Goal: Task Accomplishment & Management: Manage account settings

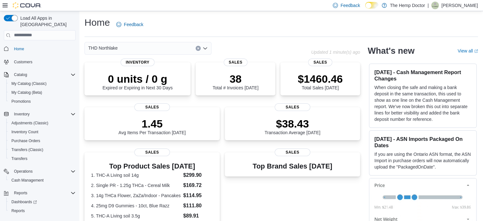
click at [207, 48] on icon "Open list of options" at bounding box center [205, 48] width 5 height 5
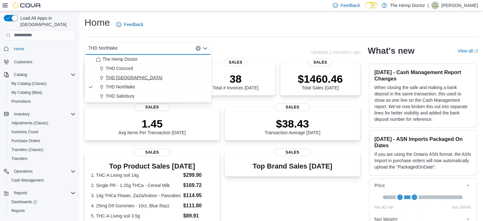
click at [121, 77] on span "THD [GEOGRAPHIC_DATA]" at bounding box center [134, 77] width 57 height 6
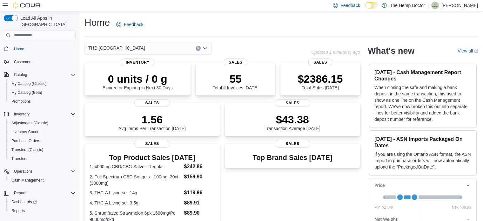
drag, startPoint x: 206, startPoint y: 50, endPoint x: 186, endPoint y: 44, distance: 20.7
click at [186, 44] on div "THD [GEOGRAPHIC_DATA]" at bounding box center [148, 48] width 127 height 13
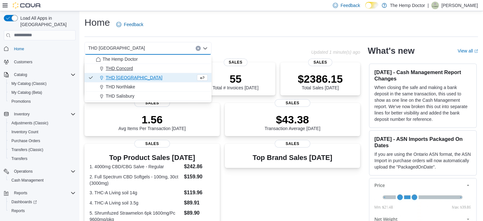
click at [175, 66] on div "THD Concord" at bounding box center [152, 68] width 112 height 6
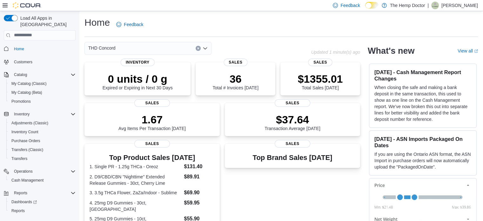
click at [174, 48] on div "THD Concord" at bounding box center [148, 48] width 127 height 13
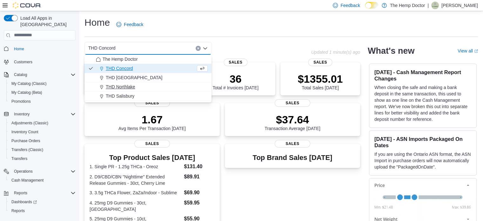
click at [127, 85] on span "THD Northlake" at bounding box center [121, 87] width 30 height 6
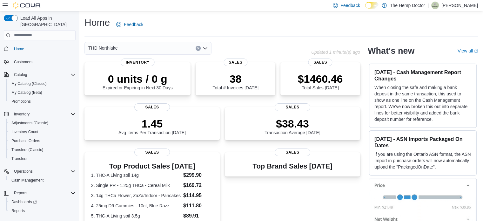
click at [168, 46] on div "THD Northlake" at bounding box center [148, 48] width 127 height 13
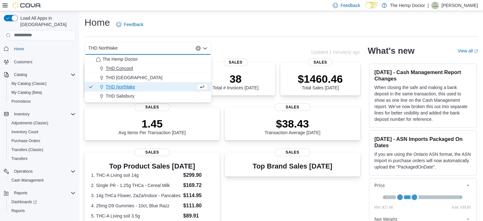
click at [136, 69] on div "THD Concord" at bounding box center [152, 68] width 112 height 6
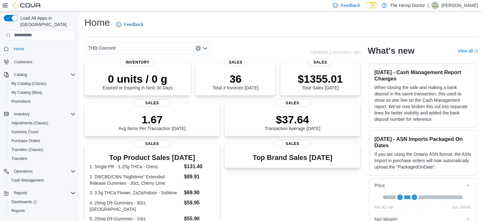
click at [149, 47] on div "THD Concord" at bounding box center [148, 48] width 127 height 13
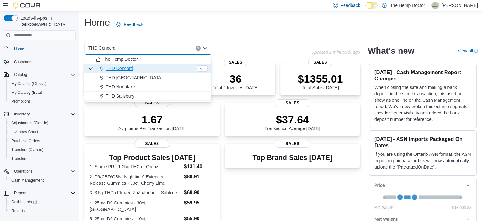
click at [119, 95] on span "THD Salisbury" at bounding box center [120, 96] width 29 height 6
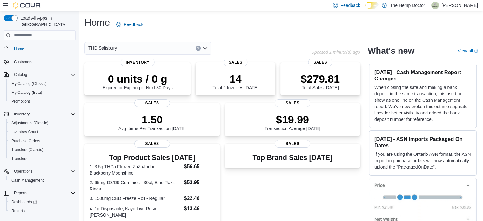
click at [145, 45] on div "THD Salisbury Combo box. Selected. THD [GEOGRAPHIC_DATA]. Press Backspace to de…" at bounding box center [148, 48] width 127 height 13
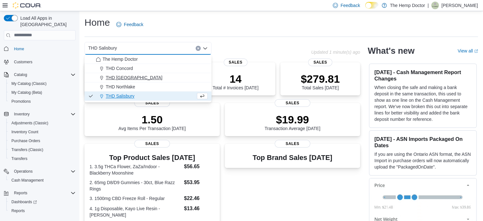
click at [126, 78] on span "THD [GEOGRAPHIC_DATA]" at bounding box center [134, 77] width 57 height 6
